Goal: Task Accomplishment & Management: Manage account settings

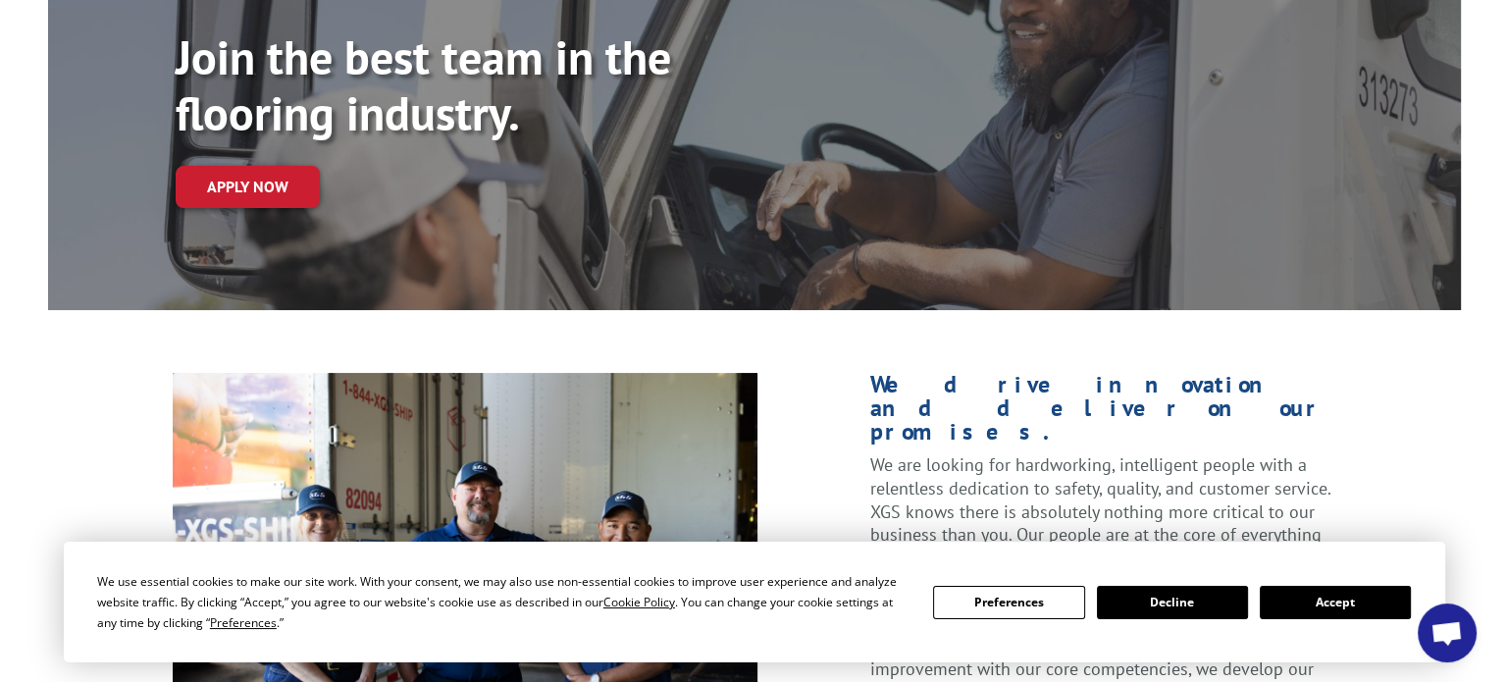
scroll to position [223, 0]
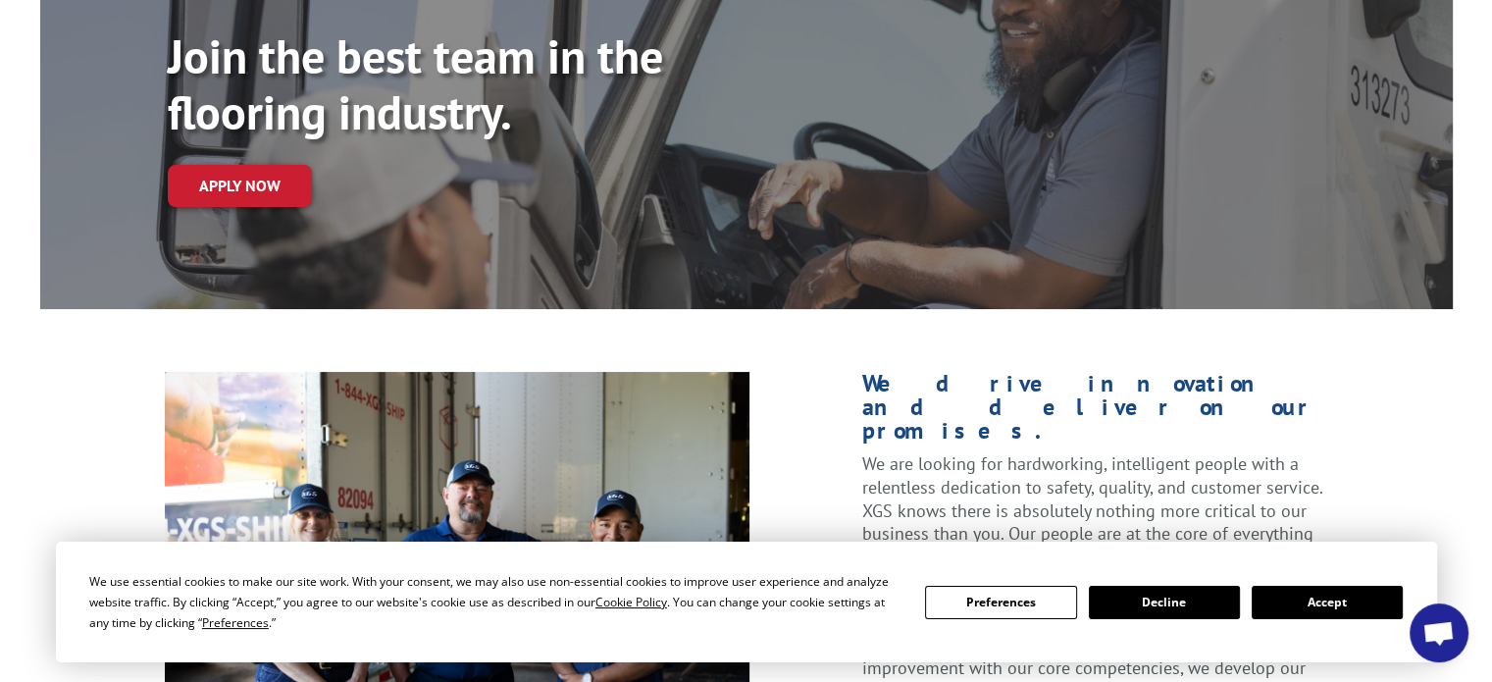
click at [1010, 605] on button "Preferences" at bounding box center [1000, 602] width 151 height 33
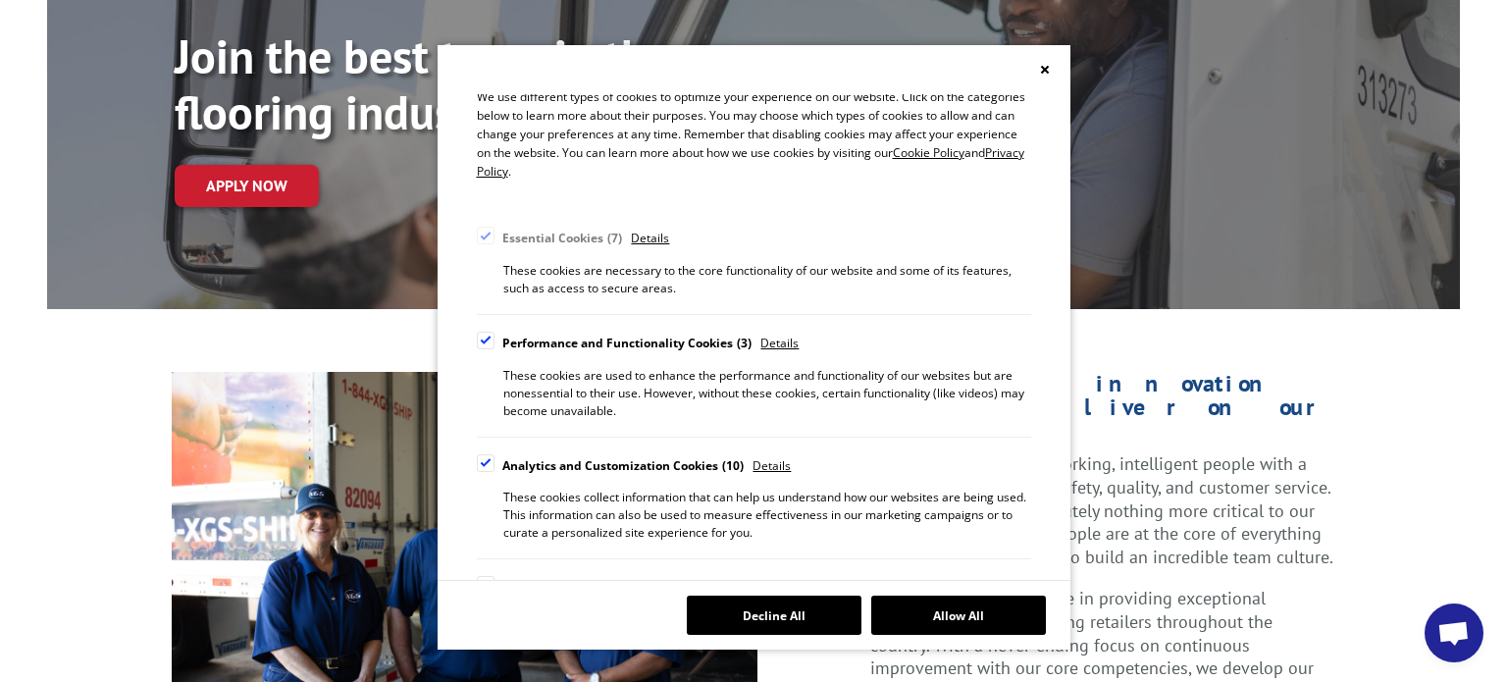
scroll to position [63, 0]
click at [479, 332] on div "Cookie Consent Preferences" at bounding box center [486, 341] width 18 height 18
click at [0, 0] on input "Performance and Functionality Cookies 3" at bounding box center [0, 0] width 0 height 0
click at [485, 466] on div "Cookie Consent Preferences" at bounding box center [486, 463] width 18 height 18
click at [0, 0] on input "Analytics and Customization Cookies 10" at bounding box center [0, 0] width 0 height 0
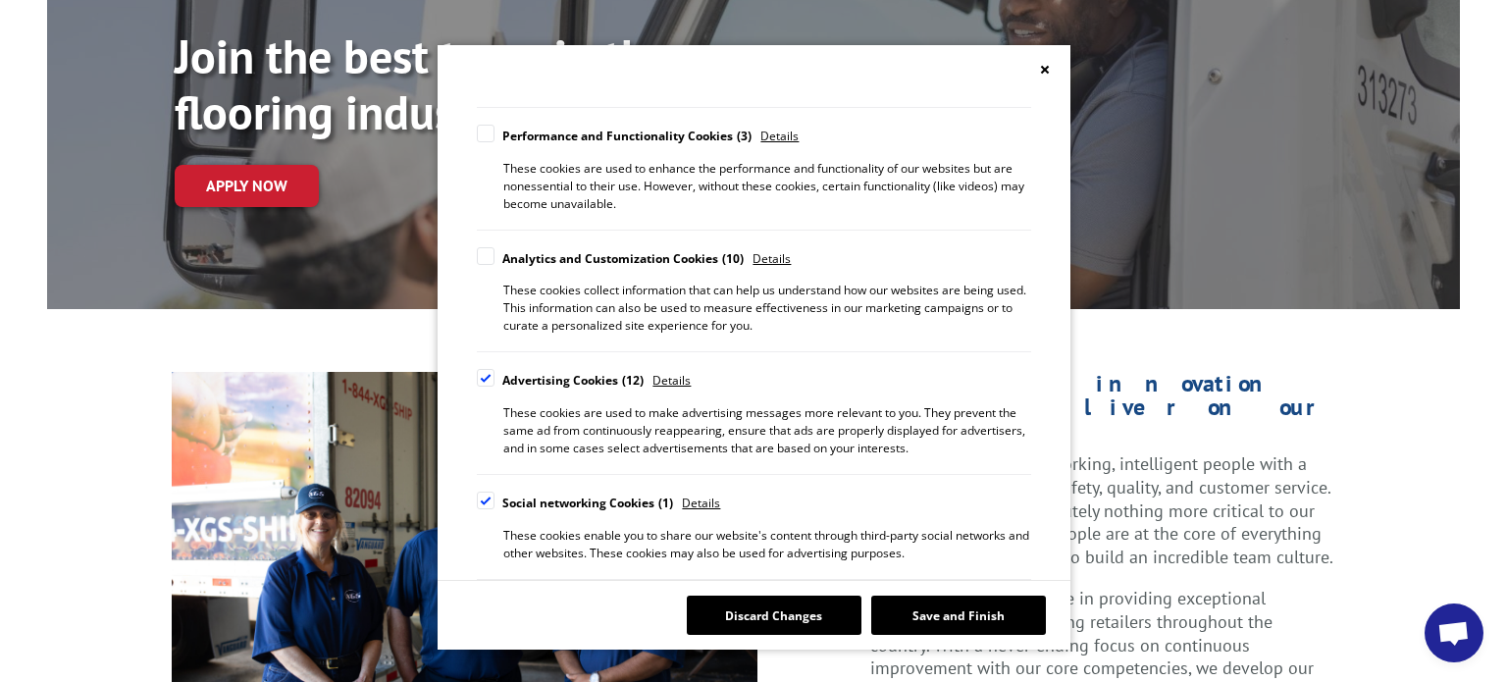
scroll to position [271, 0]
click at [484, 374] on div "Cookie Consent Preferences" at bounding box center [486, 377] width 18 height 18
click at [0, 0] on input "Advertising Cookies 12" at bounding box center [0, 0] width 0 height 0
click at [486, 497] on div "Cookie Consent Preferences" at bounding box center [486, 499] width 18 height 18
click at [0, 0] on input "Social networking Cookies 1" at bounding box center [0, 0] width 0 height 0
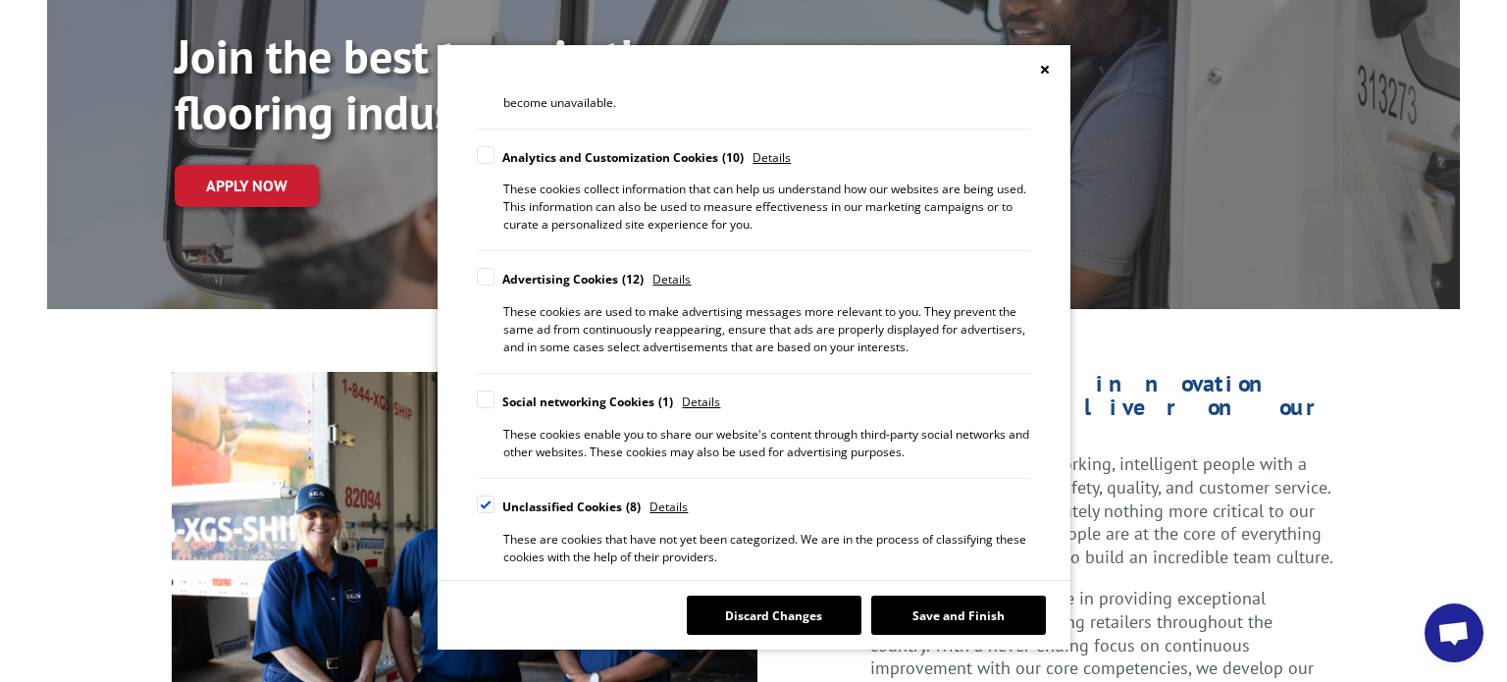
scroll to position [373, 0]
click at [486, 497] on div "Cookie Consent Preferences" at bounding box center [486, 502] width 18 height 18
click at [0, 0] on input "Unclassified Cookies 8" at bounding box center [0, 0] width 0 height 0
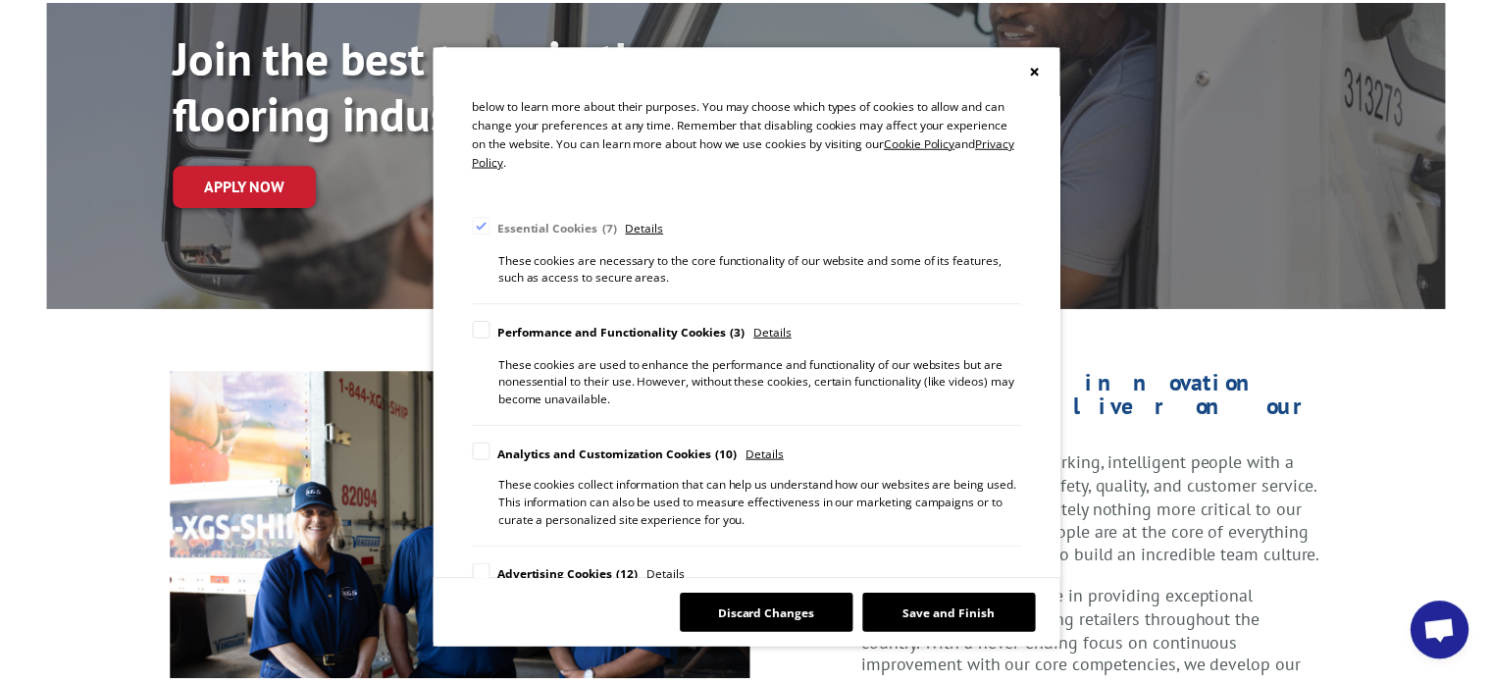
scroll to position [0, 0]
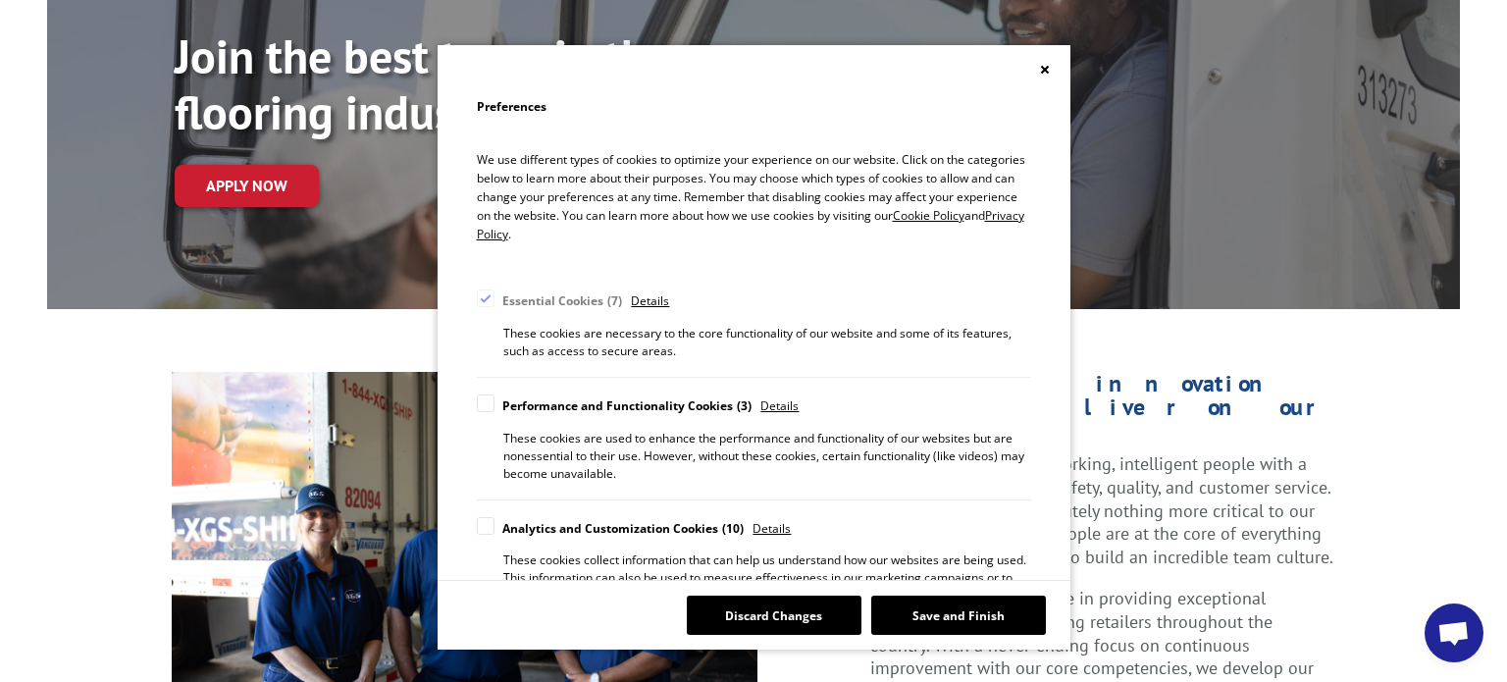
click at [982, 617] on button "Save and Finish" at bounding box center [958, 614] width 175 height 39
